Goal: Navigation & Orientation: Find specific page/section

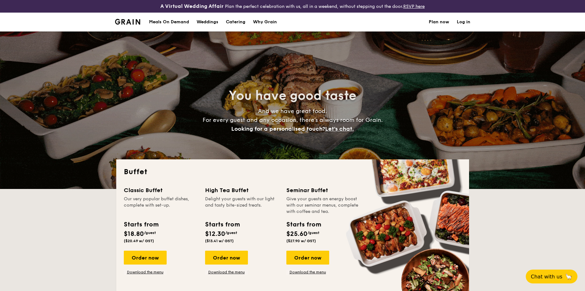
select select
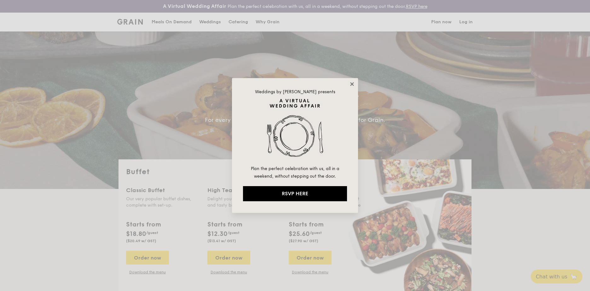
click at [354, 83] on icon at bounding box center [352, 84] width 6 height 6
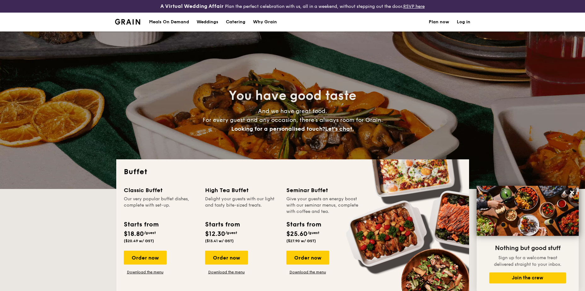
click at [165, 22] on div "Meals On Demand" at bounding box center [169, 22] width 40 height 19
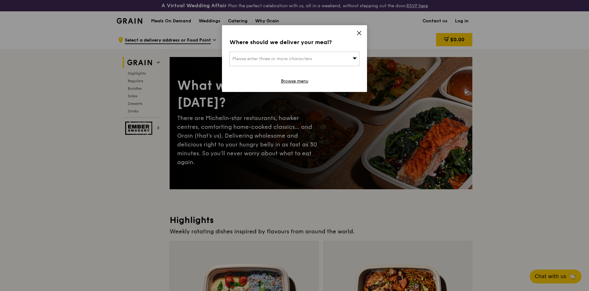
click at [361, 33] on icon at bounding box center [359, 33] width 6 height 6
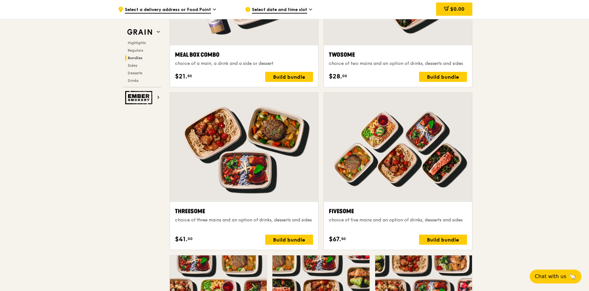
scroll to position [1030, 0]
